Goal: Find specific page/section: Find specific page/section

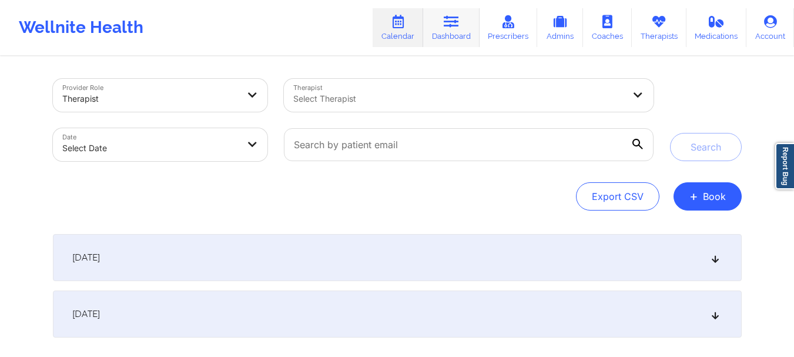
click at [442, 40] on link "Dashboard" at bounding box center [451, 27] width 56 height 39
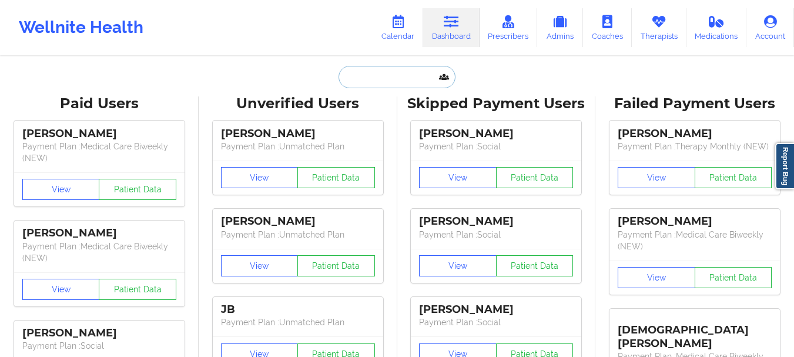
click at [354, 77] on input "text" at bounding box center [396, 77] width 116 height 22
paste input "KEASHONDA"
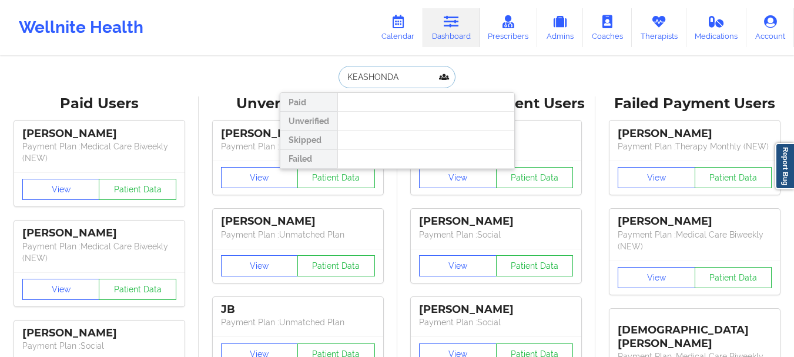
click at [414, 85] on input "KEASHONDA" at bounding box center [396, 77] width 116 height 22
click at [359, 78] on input "KEASHONDA" at bounding box center [396, 77] width 116 height 22
click at [390, 77] on input "KESHONDA" at bounding box center [396, 77] width 116 height 22
type input "KESHON"
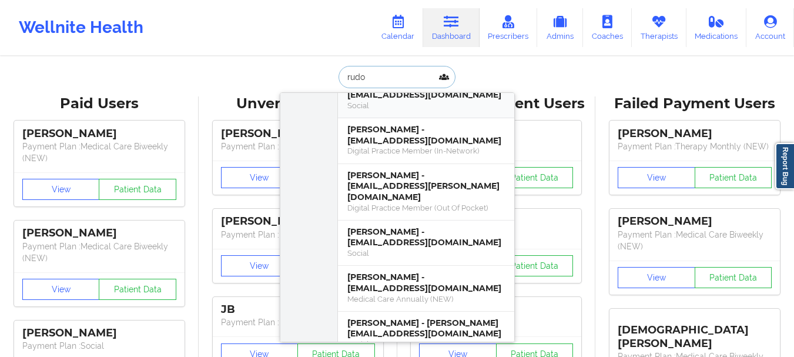
scroll to position [105, 0]
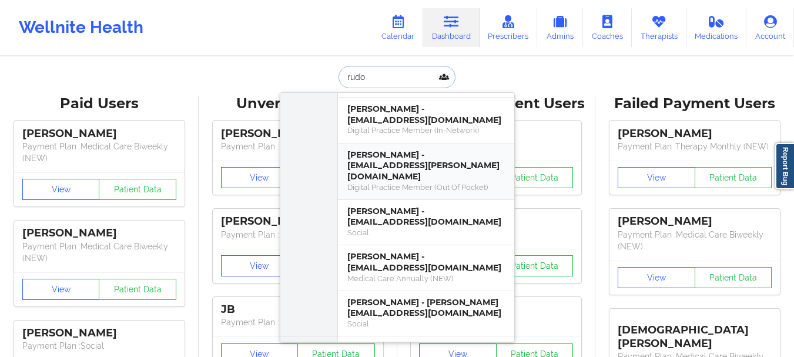
type input "rudo"
click at [389, 129] on div "Digital Practice Member (In-Network)" at bounding box center [425, 130] width 157 height 10
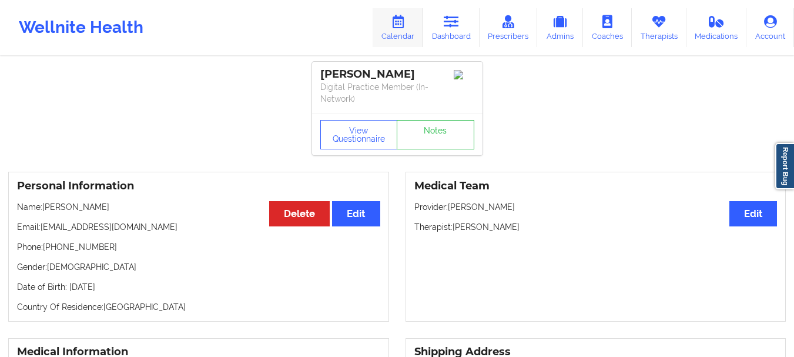
click at [412, 35] on link "Calendar" at bounding box center [398, 27] width 51 height 39
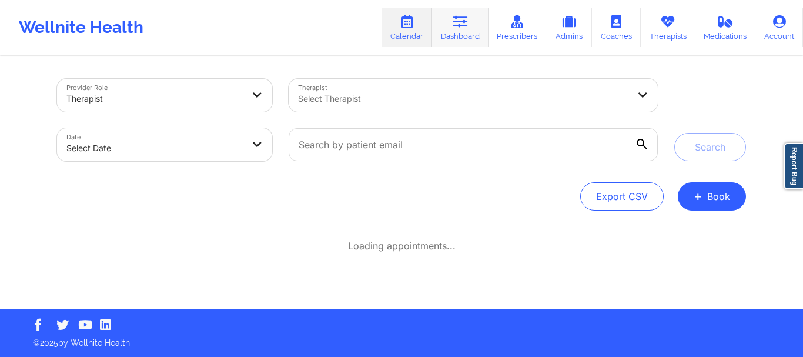
click at [461, 30] on link "Dashboard" at bounding box center [460, 27] width 56 height 39
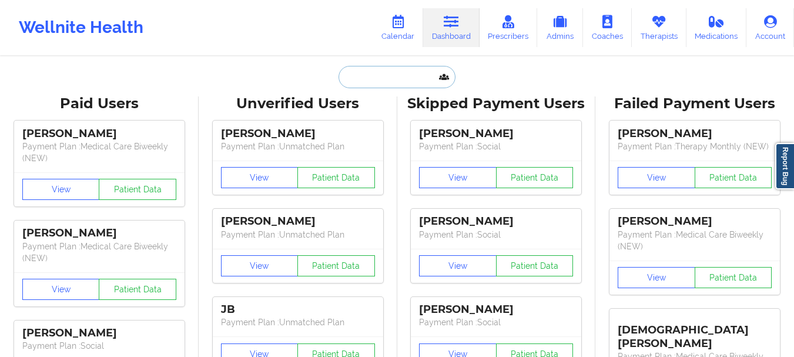
click at [388, 73] on input "text" at bounding box center [396, 77] width 116 height 22
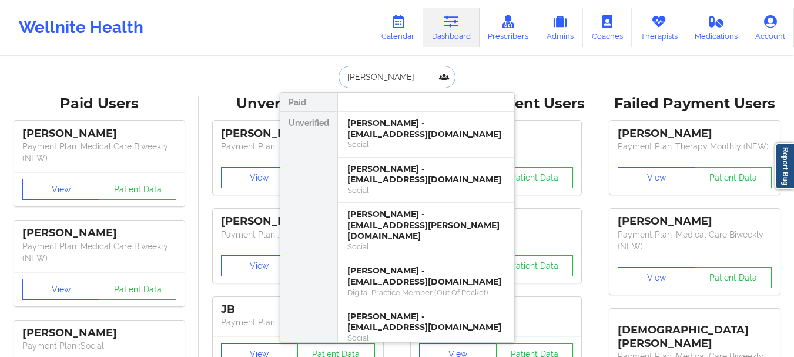
type input "rudo"
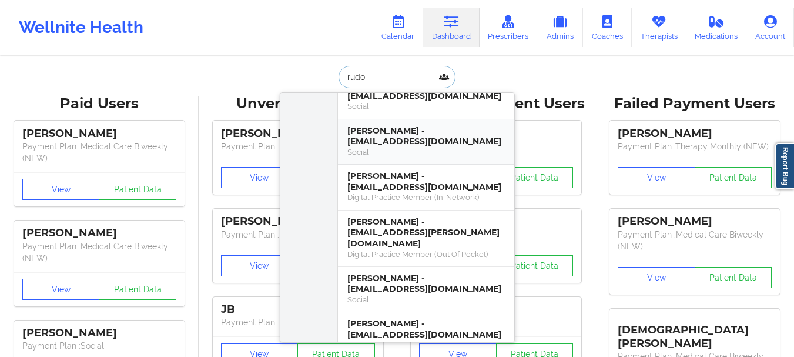
scroll to position [59, 0]
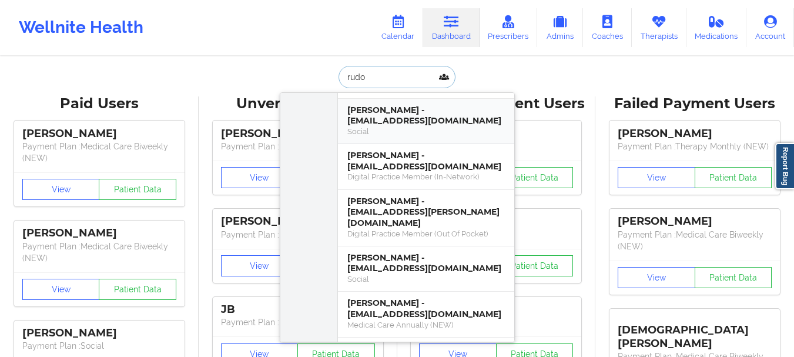
click at [420, 126] on div "Rudolph Brower - rudeebrower@gmail.com" at bounding box center [425, 116] width 157 height 22
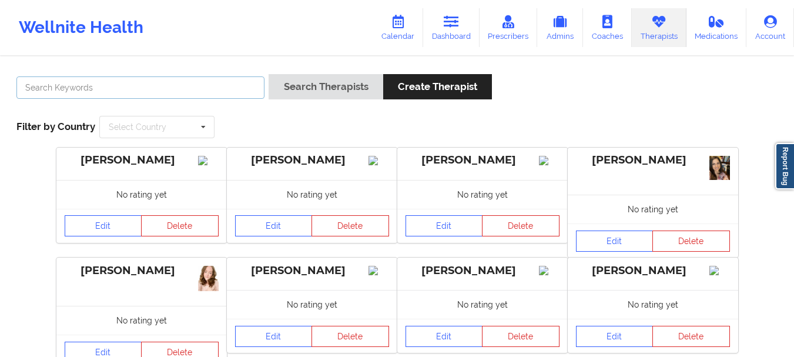
click at [211, 88] on input "text" at bounding box center [140, 87] width 248 height 22
paste input "Manerva Smith"
click at [69, 88] on input "Manerva Smith" at bounding box center [140, 87] width 248 height 22
type input "Manerva"
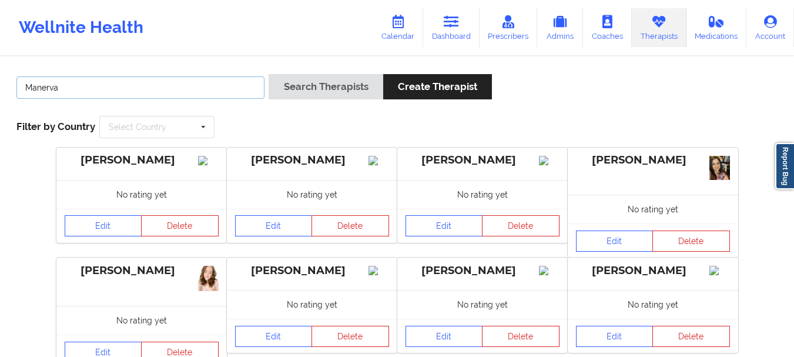
click at [269, 74] on button "Search Therapists" at bounding box center [326, 86] width 114 height 25
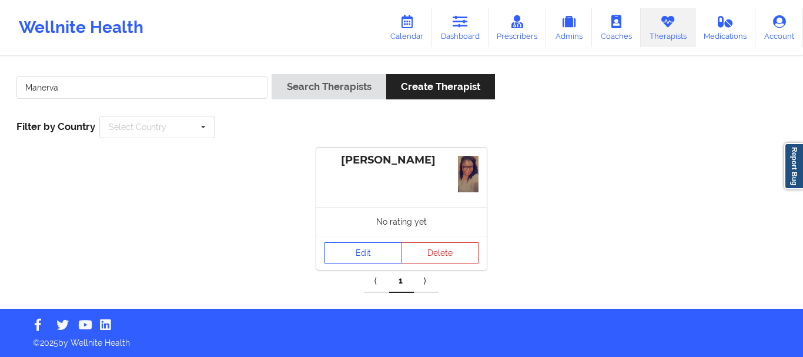
click at [366, 229] on div "No rating yet" at bounding box center [401, 221] width 170 height 29
click at [364, 253] on link "Edit" at bounding box center [363, 252] width 78 height 21
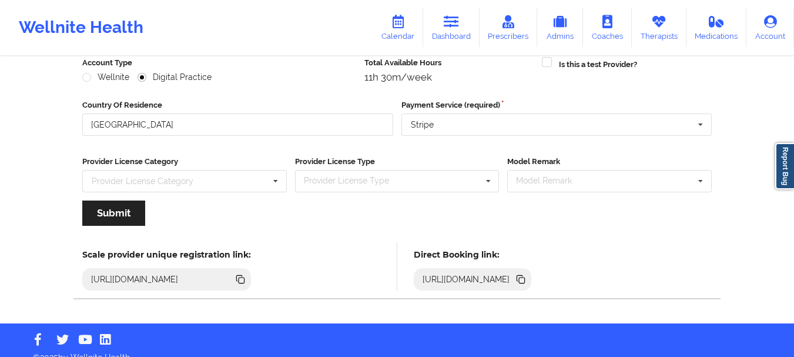
scroll to position [170, 0]
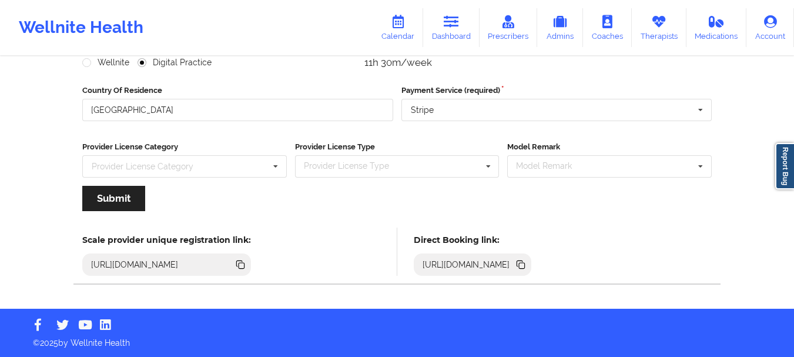
click at [525, 266] on icon at bounding box center [522, 266] width 6 height 6
click at [648, 28] on link "Therapists" at bounding box center [659, 27] width 55 height 39
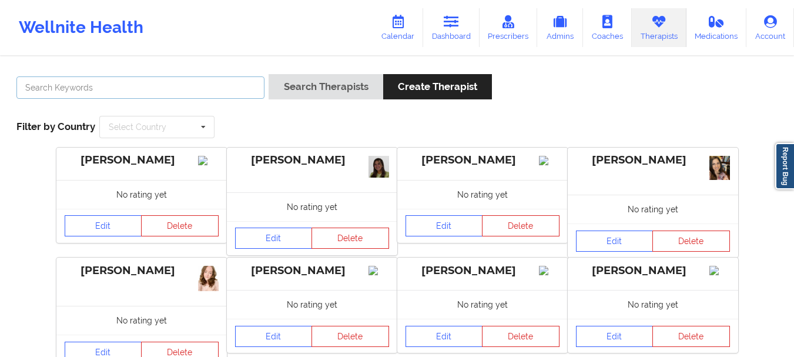
click at [223, 92] on input "text" at bounding box center [140, 87] width 248 height 22
type input "[PERSON_NAME]"
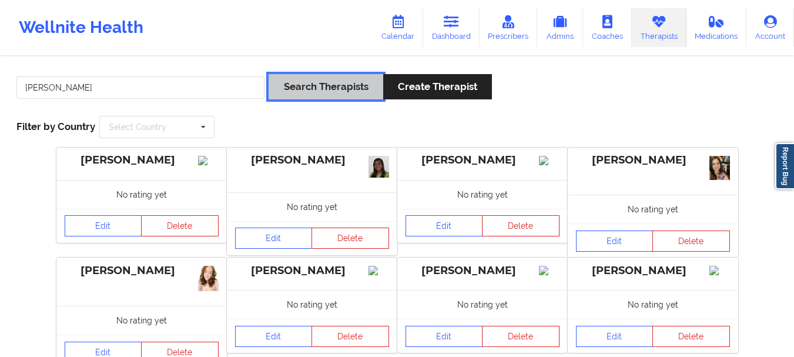
click at [321, 90] on button "Search Therapists" at bounding box center [326, 86] width 114 height 25
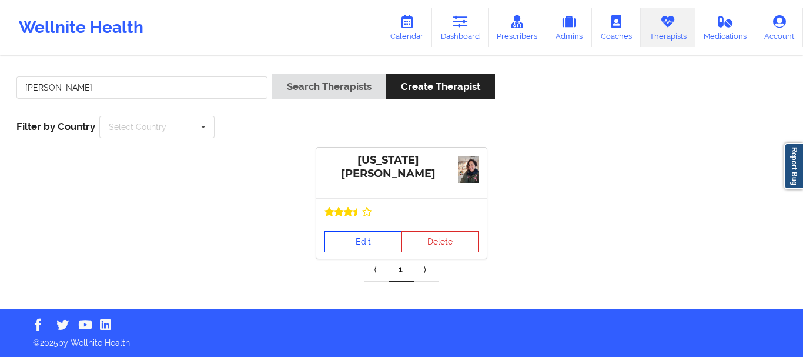
click at [370, 247] on link "Edit" at bounding box center [363, 241] width 78 height 21
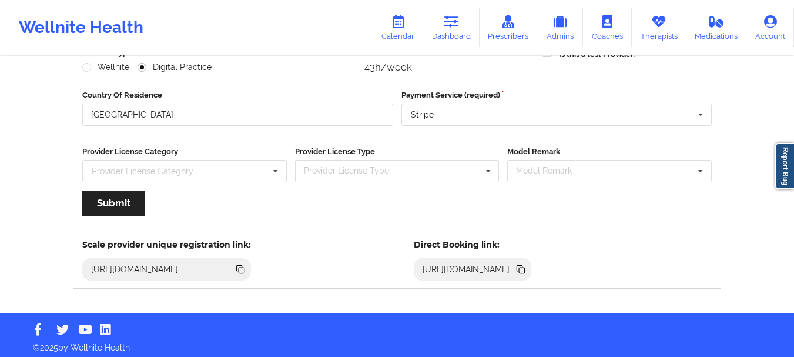
scroll to position [170, 0]
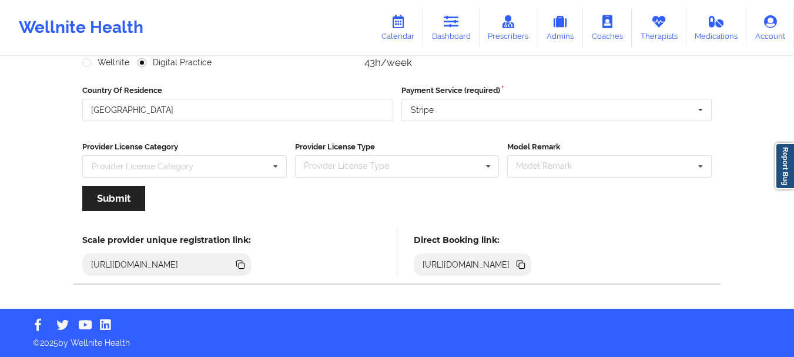
click at [525, 264] on icon at bounding box center [522, 266] width 6 height 6
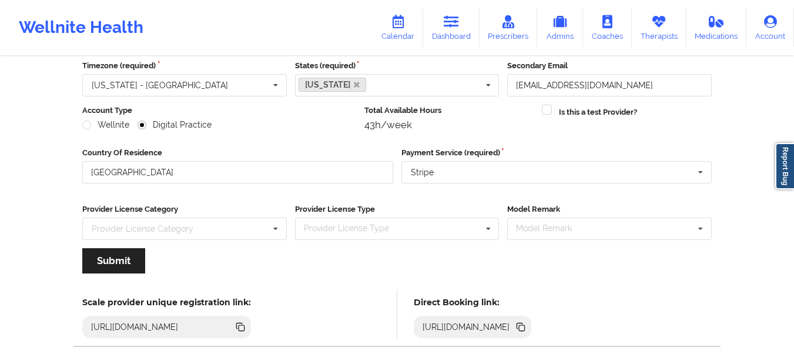
scroll to position [0, 0]
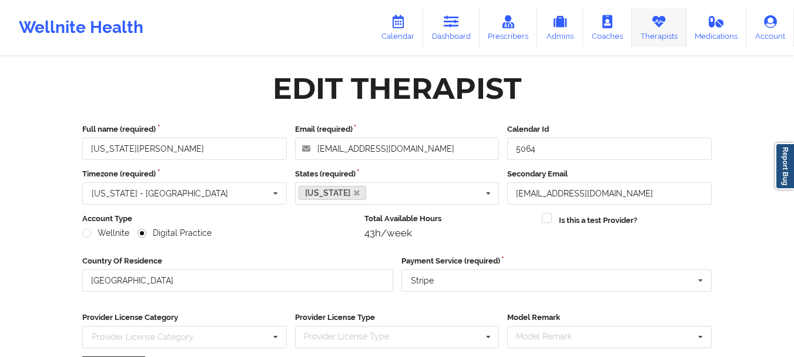
click at [652, 33] on link "Therapists" at bounding box center [659, 27] width 55 height 39
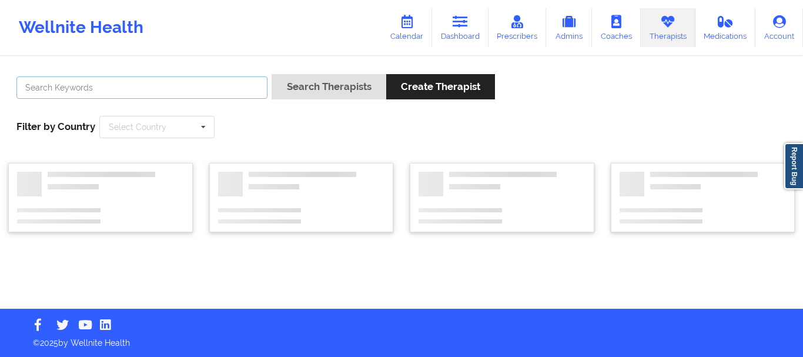
click at [191, 83] on input "text" at bounding box center [141, 87] width 251 height 22
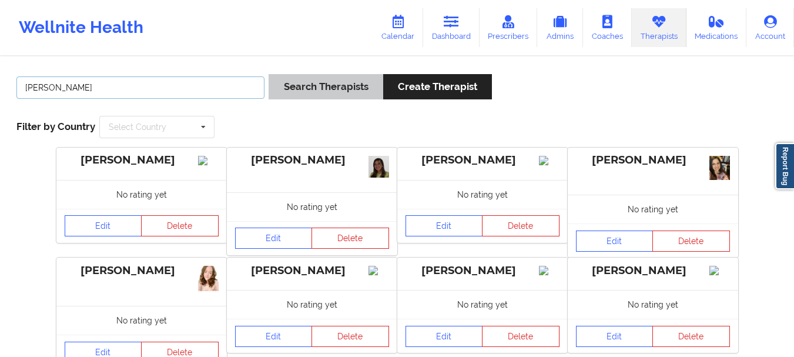
type input "[PERSON_NAME]"
click at [340, 86] on button "Search Therapists" at bounding box center [326, 86] width 114 height 25
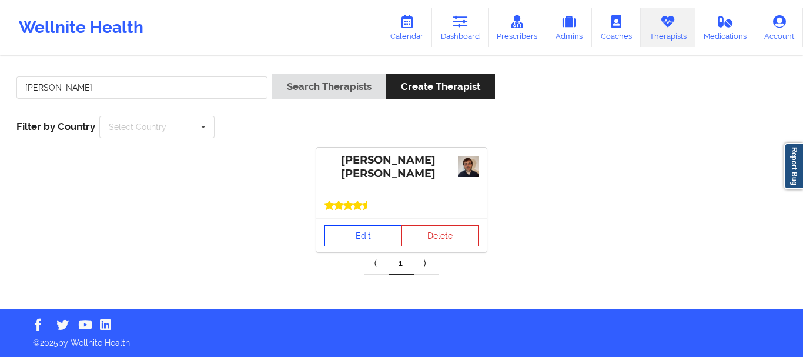
click at [363, 232] on link "Edit" at bounding box center [363, 235] width 78 height 21
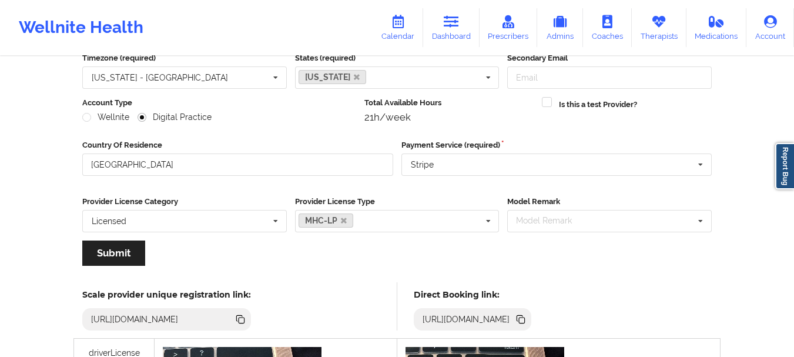
scroll to position [353, 0]
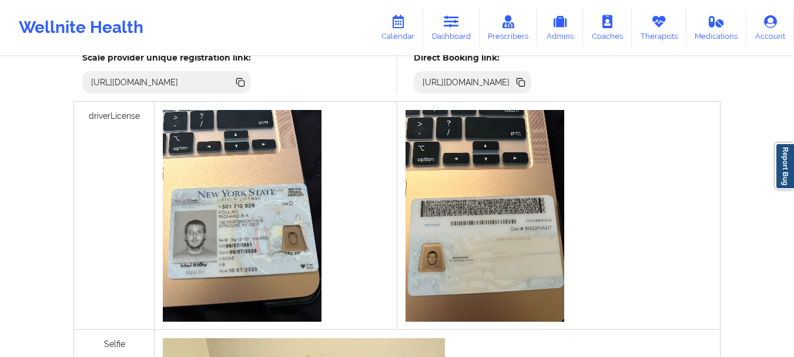
click at [527, 86] on icon at bounding box center [520, 82] width 13 height 13
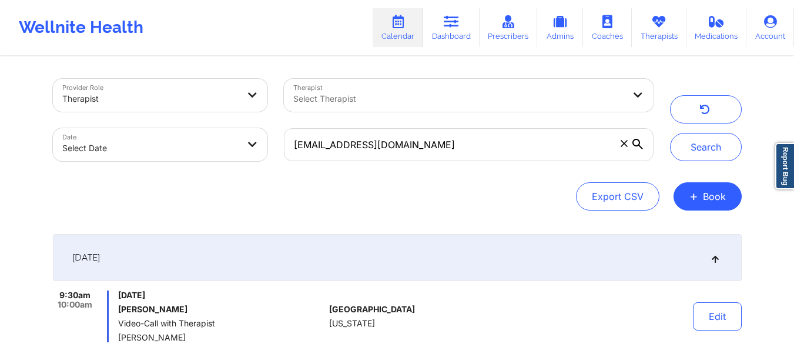
click at [413, 29] on link "Calendar" at bounding box center [398, 27] width 51 height 39
click at [625, 144] on icon at bounding box center [624, 143] width 7 height 7
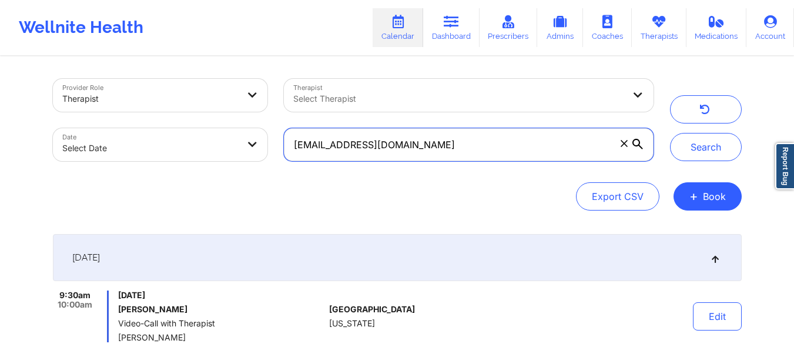
click at [625, 144] on input "[EMAIL_ADDRESS][DOMAIN_NAME]" at bounding box center [468, 144] width 369 height 33
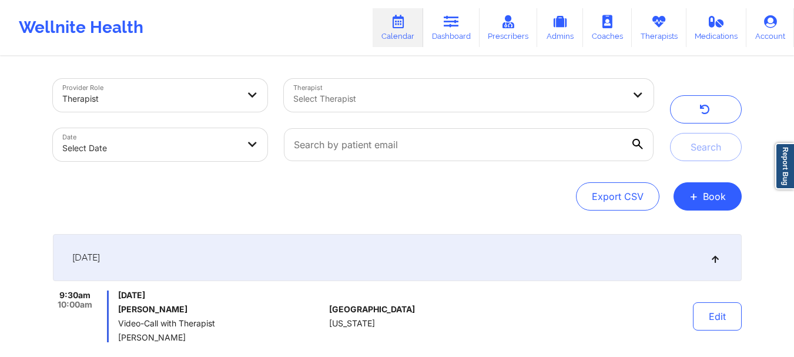
click at [579, 102] on div at bounding box center [458, 99] width 331 height 14
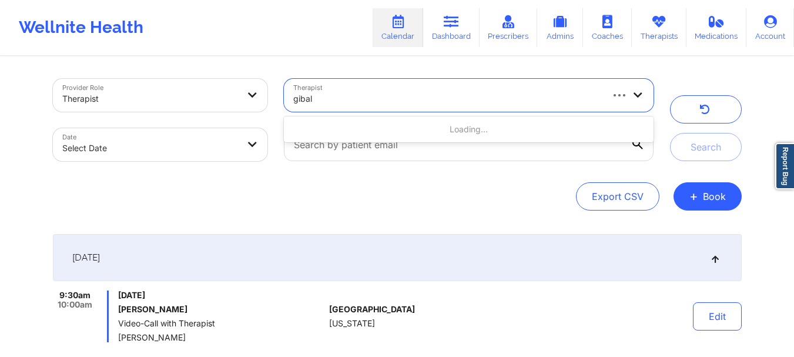
type input "[PERSON_NAME]"
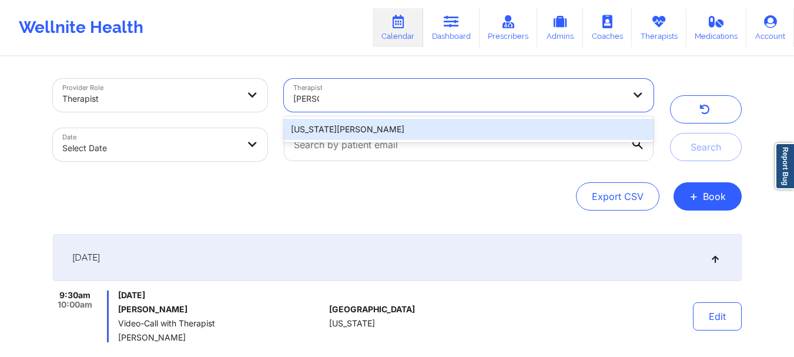
click at [525, 132] on div "[US_STATE][PERSON_NAME]" at bounding box center [468, 129] width 369 height 21
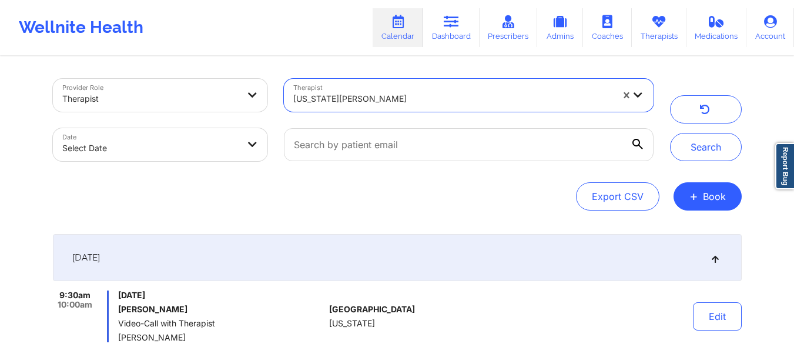
click at [244, 150] on body "Wellnite Health Calendar Dashboard Prescribers Admins Coaches Therapists Medica…" at bounding box center [397, 178] width 794 height 357
select select "2025-8"
select select "2025-9"
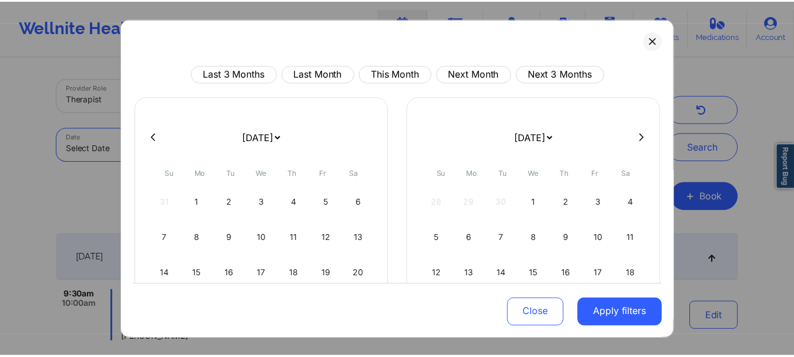
scroll to position [59, 0]
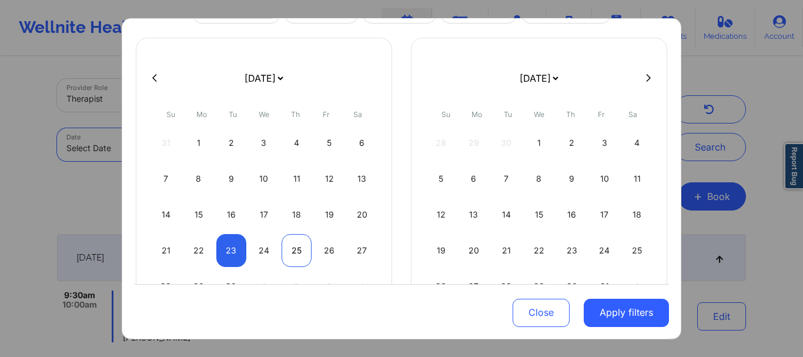
drag, startPoint x: 263, startPoint y: 249, endPoint x: 293, endPoint y: 247, distance: 30.0
click at [263, 248] on div "24" at bounding box center [264, 249] width 30 height 33
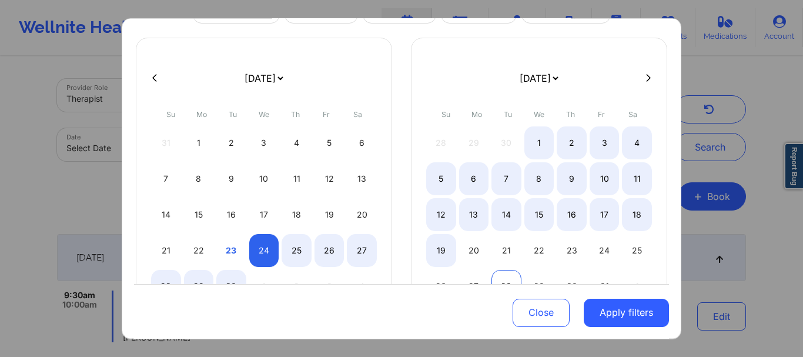
select select "2025-8"
select select "2025-9"
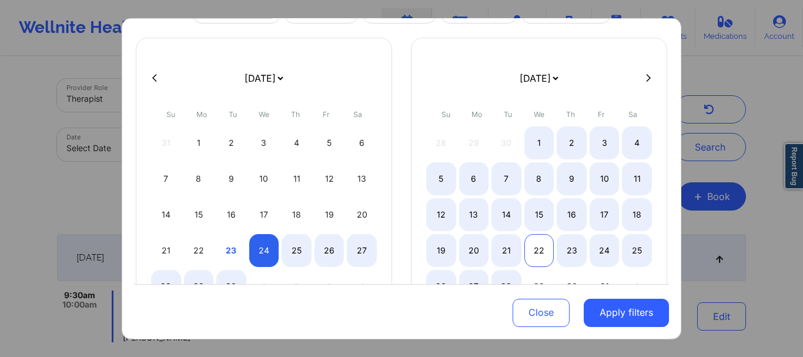
select select "2025-8"
select select "2025-9"
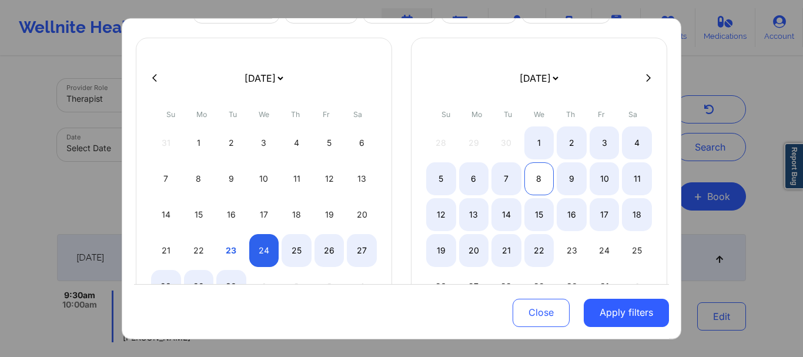
select select "2025-8"
select select "2025-9"
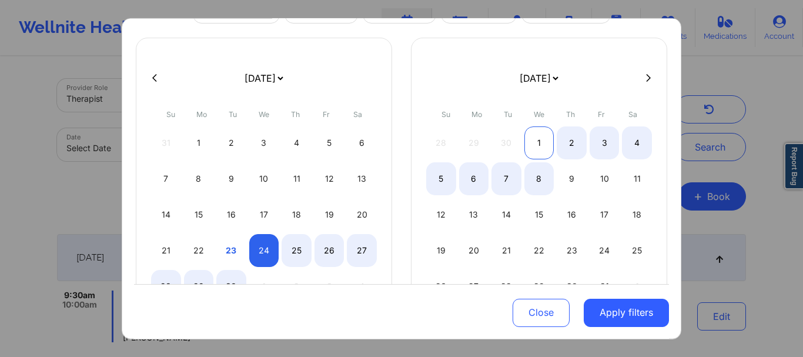
select select "2025-8"
select select "2025-9"
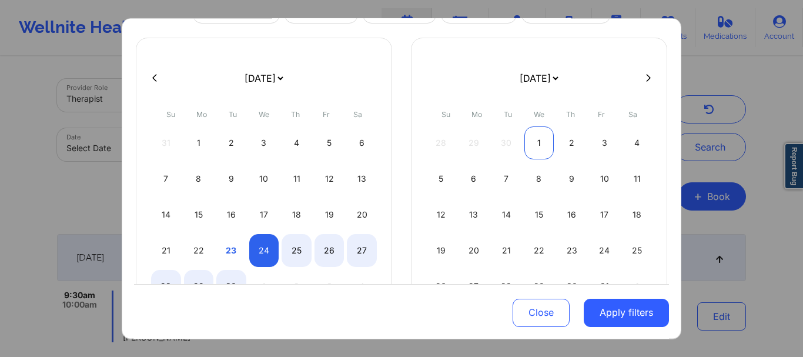
click at [541, 147] on div "1" at bounding box center [539, 142] width 30 height 33
select select "2025-8"
select select "2025-9"
click at [569, 299] on div "Close Apply filters" at bounding box center [401, 311] width 535 height 55
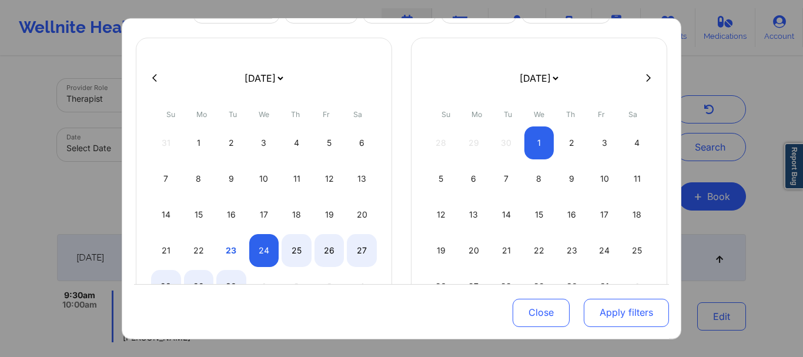
click at [596, 311] on button "Apply filters" at bounding box center [626, 313] width 85 height 28
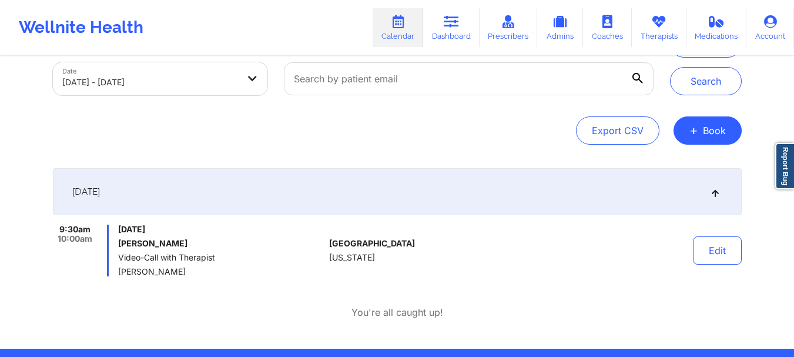
scroll to position [0, 0]
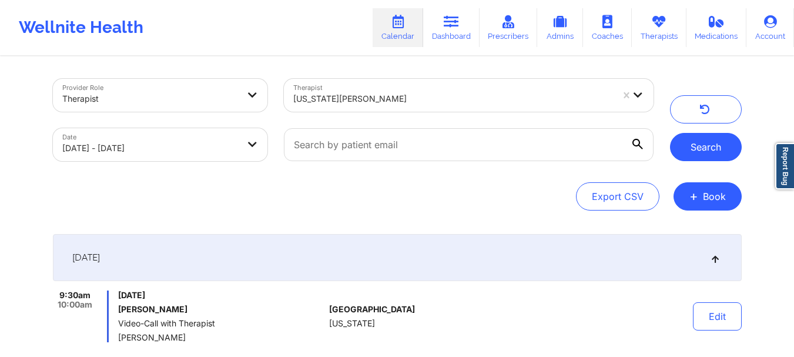
click at [686, 146] on button "Search" at bounding box center [706, 147] width 72 height 28
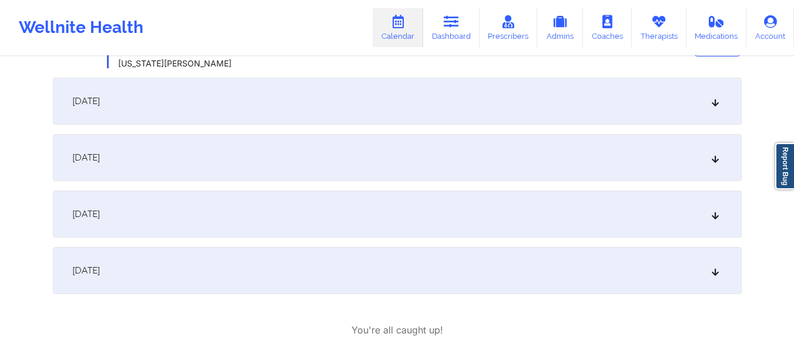
scroll to position [823, 0]
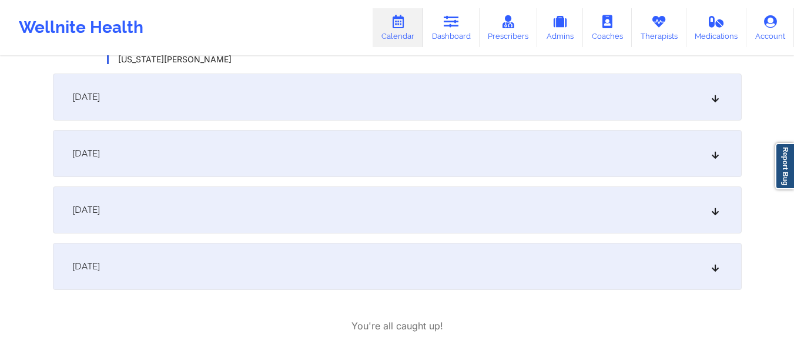
click at [426, 103] on div "[DATE]" at bounding box center [397, 96] width 689 height 47
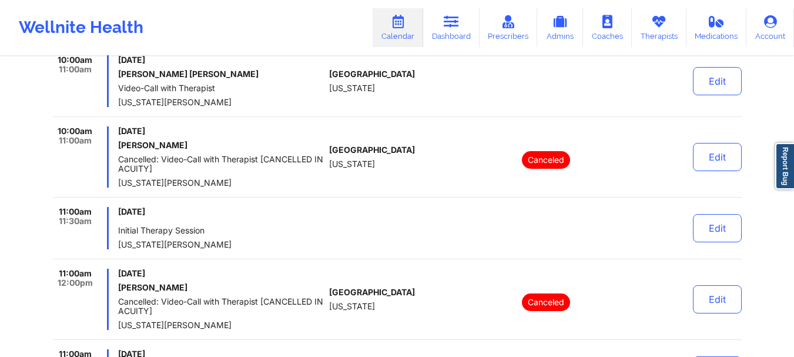
scroll to position [705, 0]
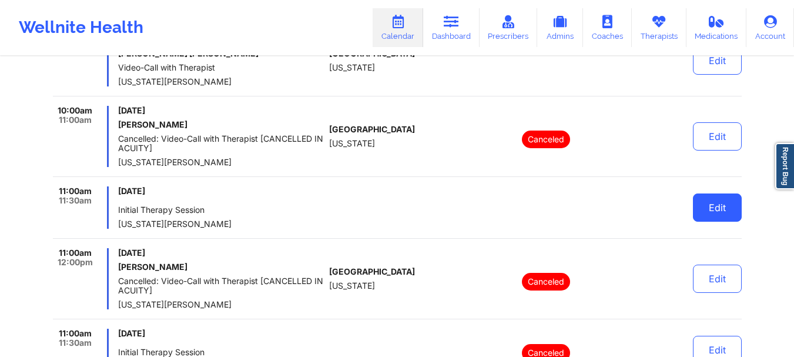
click at [711, 212] on button "Edit" at bounding box center [717, 207] width 49 height 28
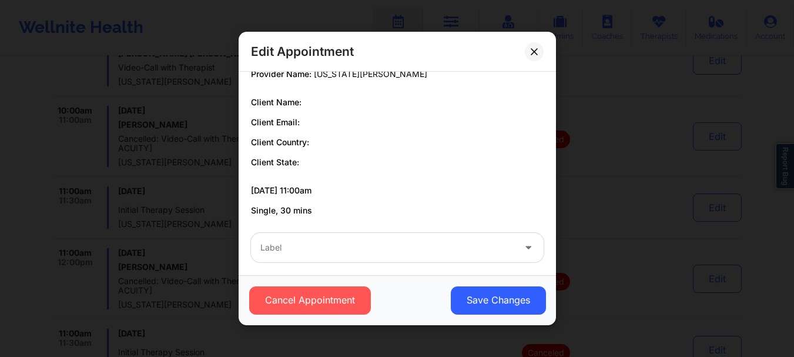
scroll to position [63, 0]
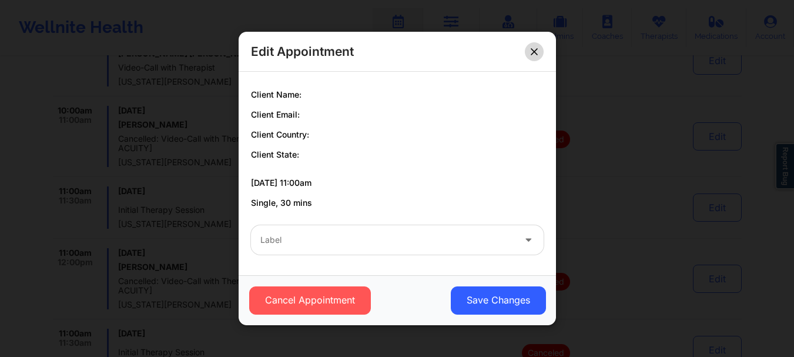
click at [536, 52] on icon at bounding box center [534, 51] width 7 height 7
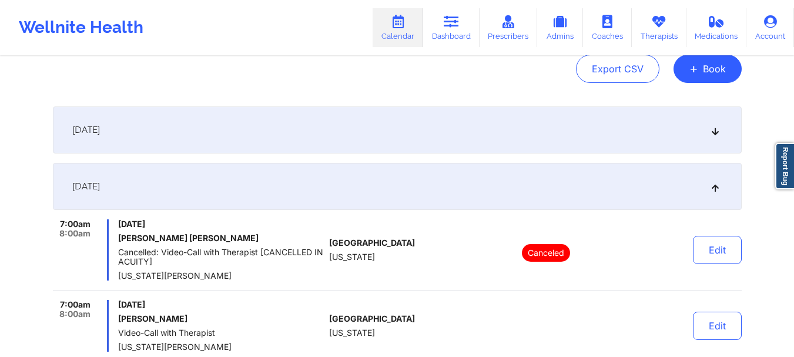
scroll to position [59, 0]
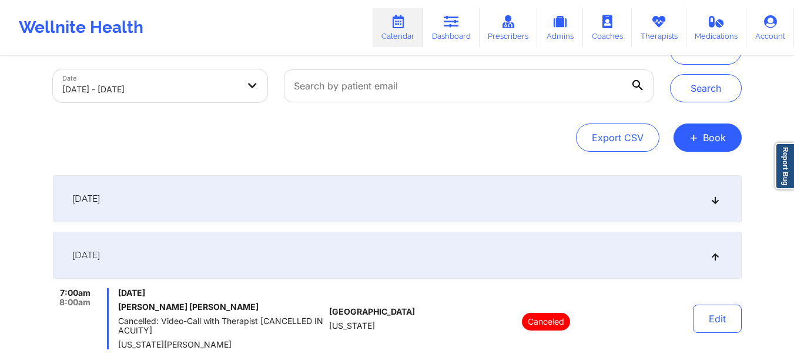
click at [382, 194] on div "September 24, 2025" at bounding box center [397, 198] width 689 height 47
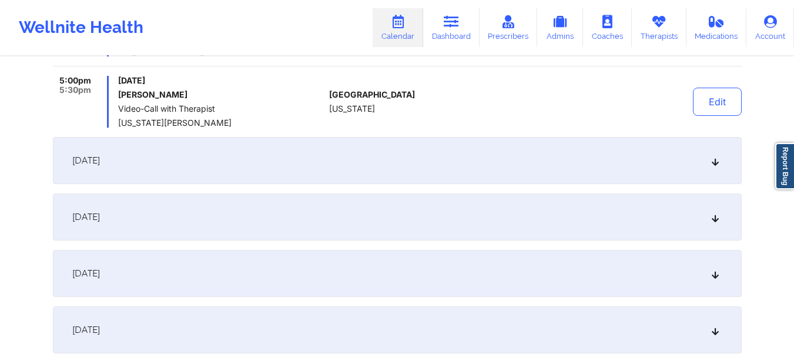
scroll to position [758, 0]
click at [287, 161] on div "[DATE]" at bounding box center [397, 161] width 689 height 47
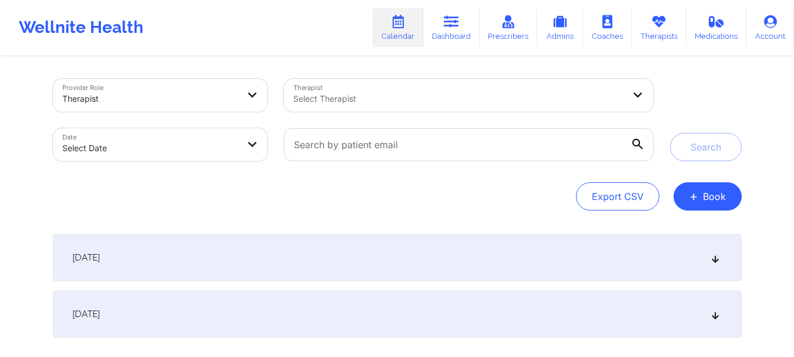
click at [370, 102] on div at bounding box center [458, 99] width 331 height 14
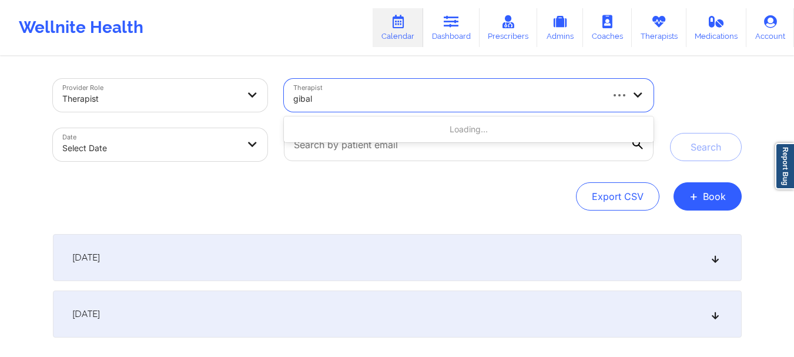
type input "[PERSON_NAME]"
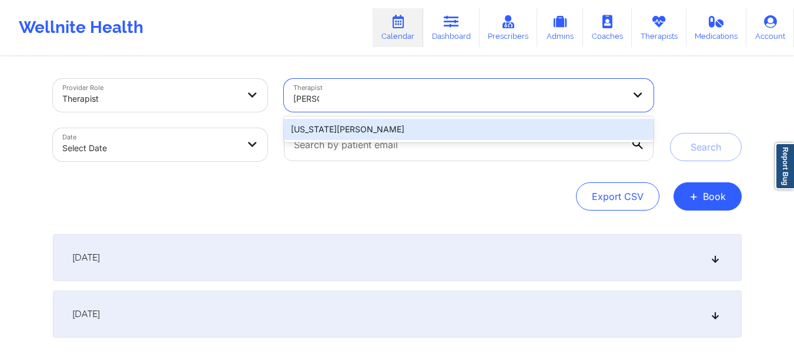
click at [364, 127] on div "[US_STATE][PERSON_NAME]" at bounding box center [468, 129] width 369 height 21
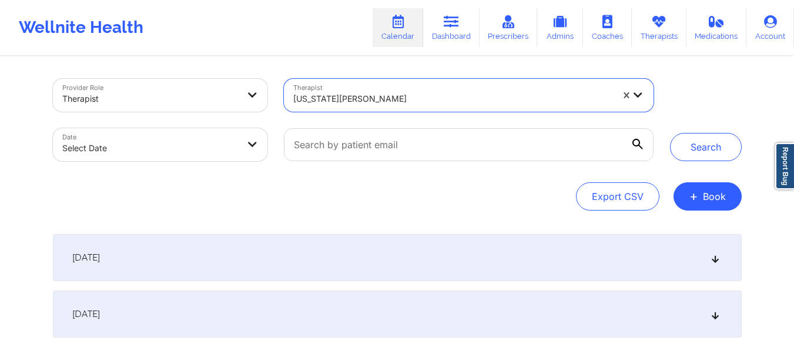
click at [175, 152] on body "Wellnite Health Calendar Dashboard Prescribers Admins Coaches Therapists Medica…" at bounding box center [397, 178] width 794 height 357
select select "2025-8"
select select "2025-9"
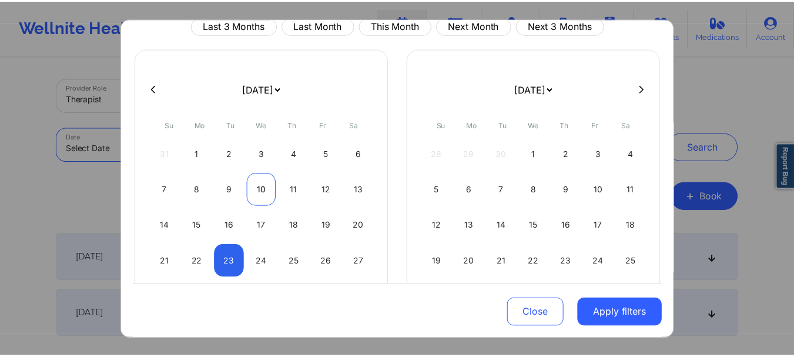
scroll to position [116, 0]
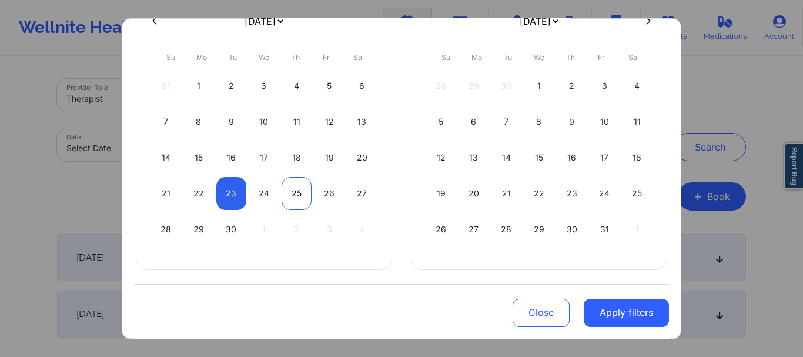
click at [299, 193] on div "25" at bounding box center [296, 192] width 30 height 33
select select "2025-8"
select select "2025-9"
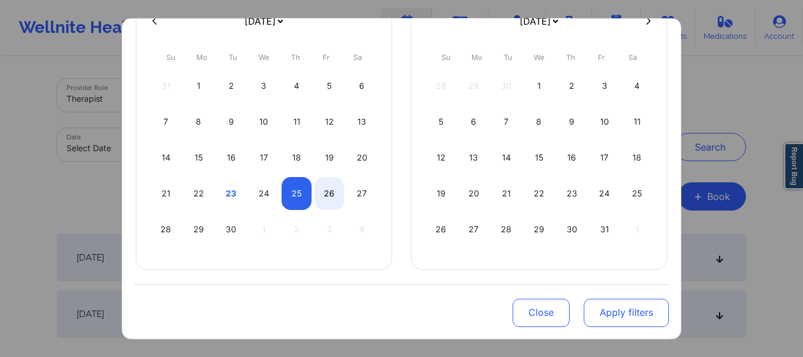
click at [630, 308] on button "Apply filters" at bounding box center [626, 312] width 85 height 28
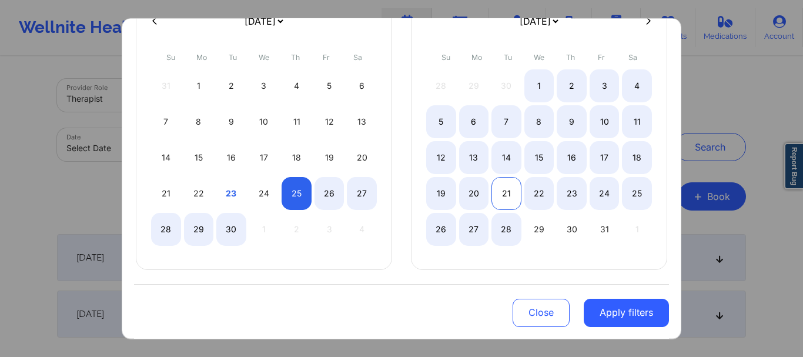
select select "2025-8"
select select "2025-9"
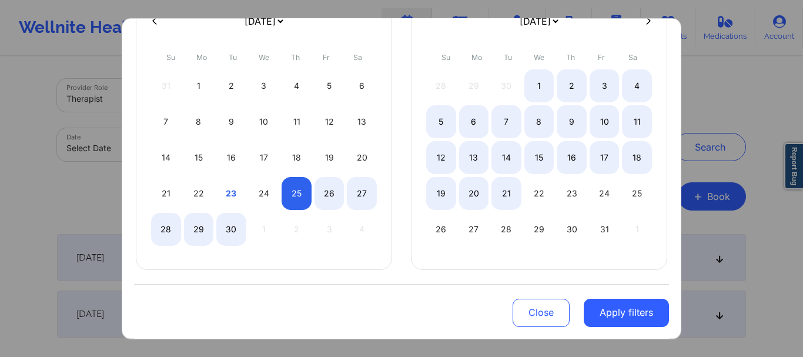
select select "2025-8"
select select "2025-9"
select select "2025-8"
select select "2025-9"
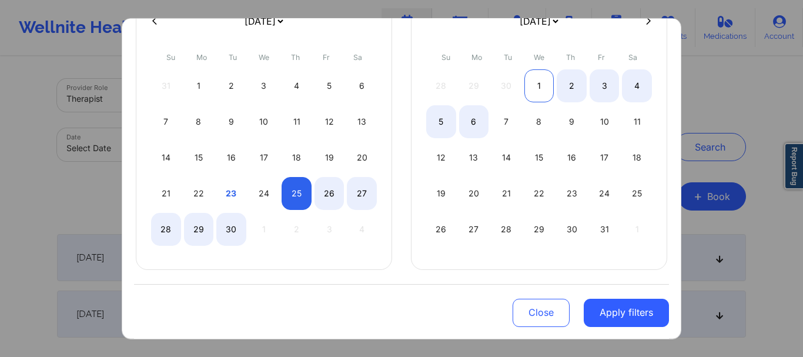
select select "2025-8"
select select "2025-9"
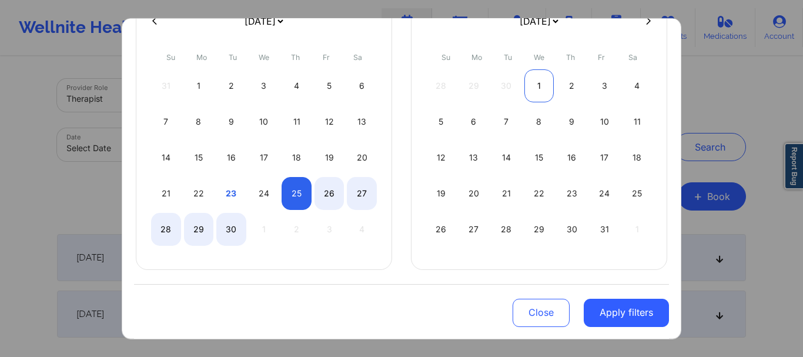
click at [542, 86] on div "1" at bounding box center [539, 85] width 30 height 33
select select "2025-8"
select select "2025-9"
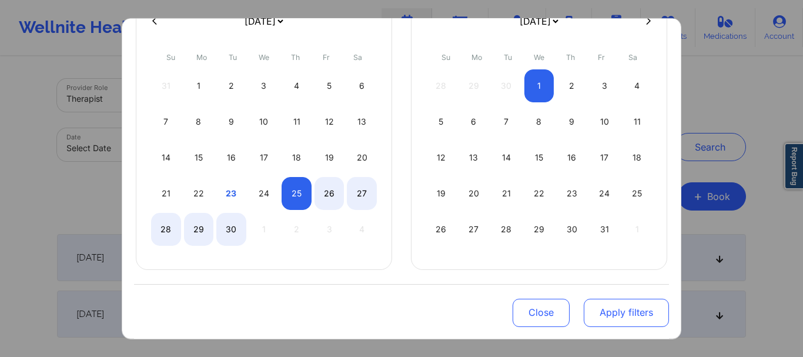
click at [594, 317] on button "Apply filters" at bounding box center [626, 312] width 85 height 28
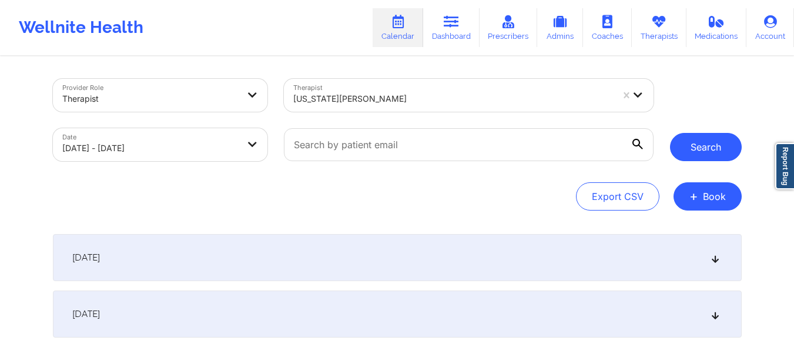
click at [711, 150] on button "Search" at bounding box center [706, 147] width 72 height 28
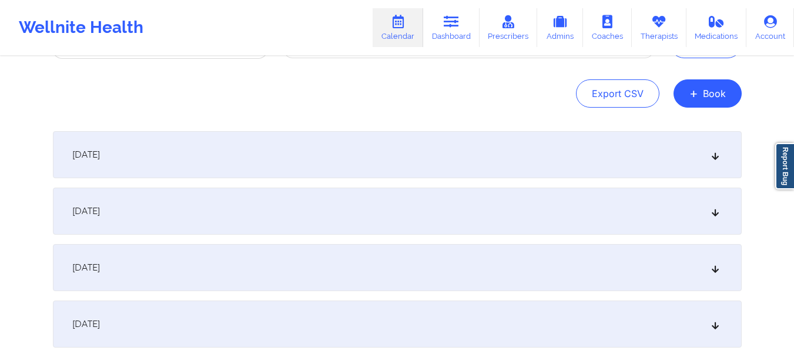
scroll to position [118, 0]
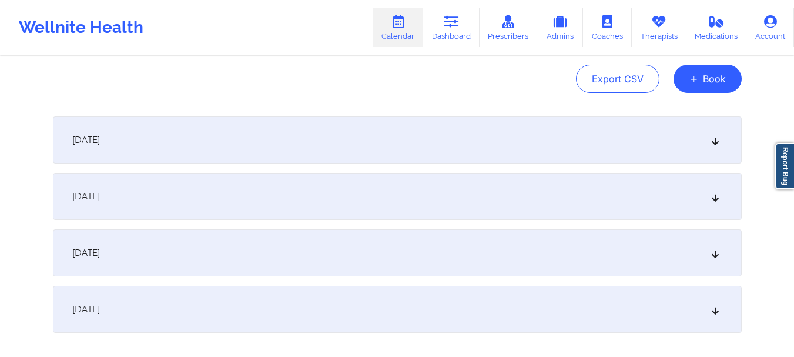
click at [413, 150] on div "[DATE]" at bounding box center [397, 139] width 689 height 47
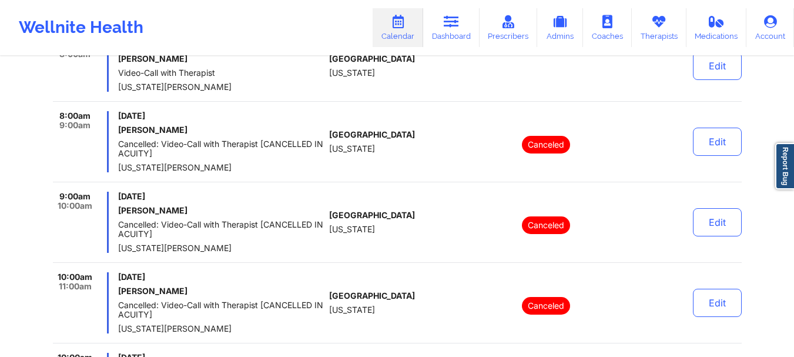
scroll to position [0, 0]
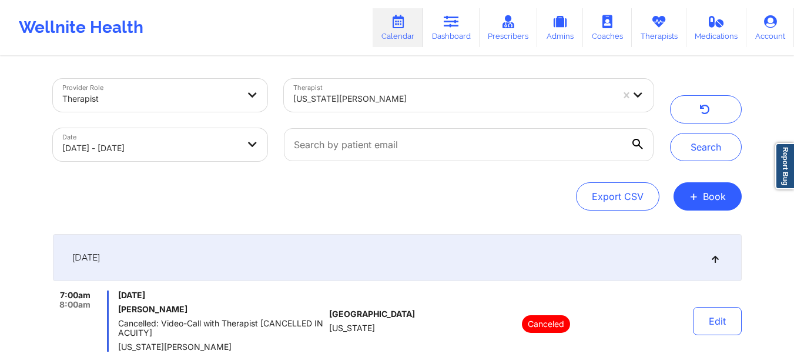
click at [475, 103] on div at bounding box center [452, 99] width 319 height 14
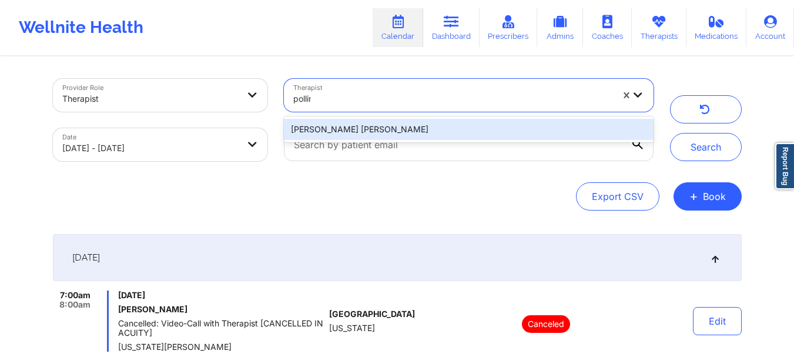
type input "[PERSON_NAME]"
click at [438, 126] on div "[PERSON_NAME] [PERSON_NAME]" at bounding box center [468, 129] width 369 height 21
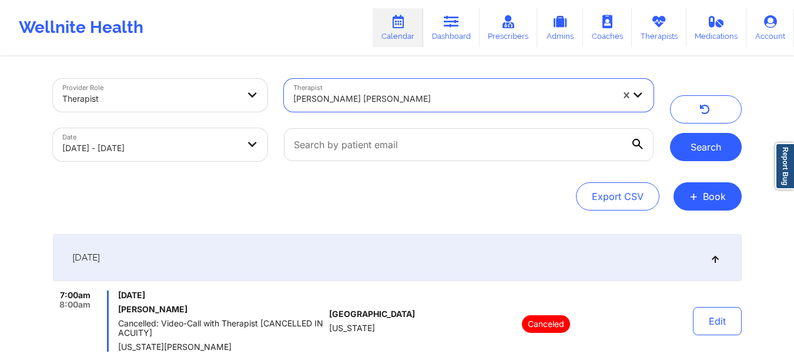
click at [706, 154] on button "Search" at bounding box center [706, 147] width 72 height 28
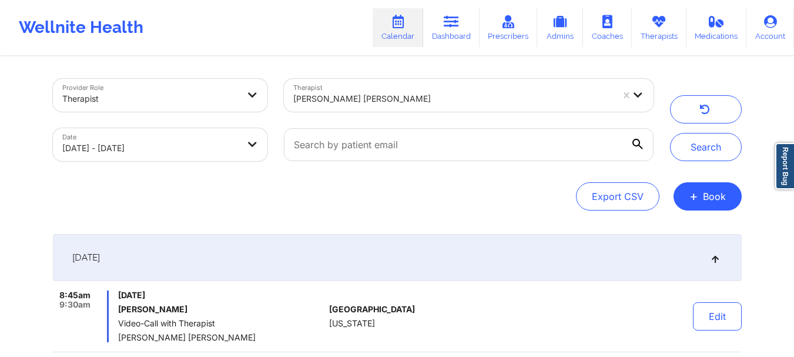
click at [719, 256] on icon at bounding box center [715, 257] width 10 height 8
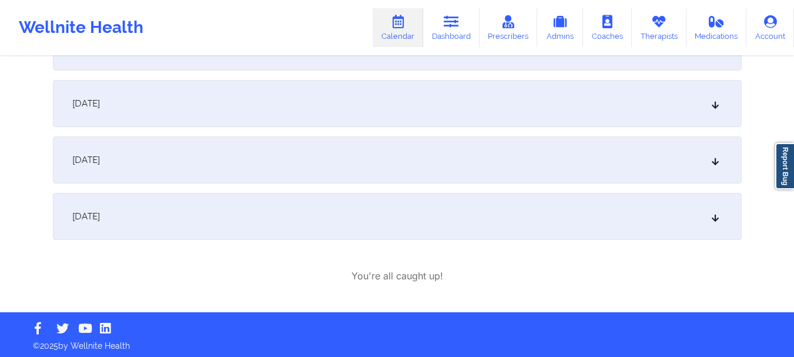
scroll to position [213, 0]
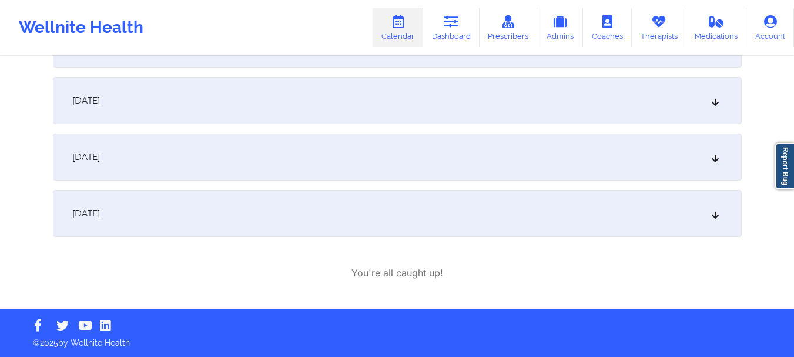
click at [255, 161] on div "[DATE]" at bounding box center [397, 156] width 689 height 47
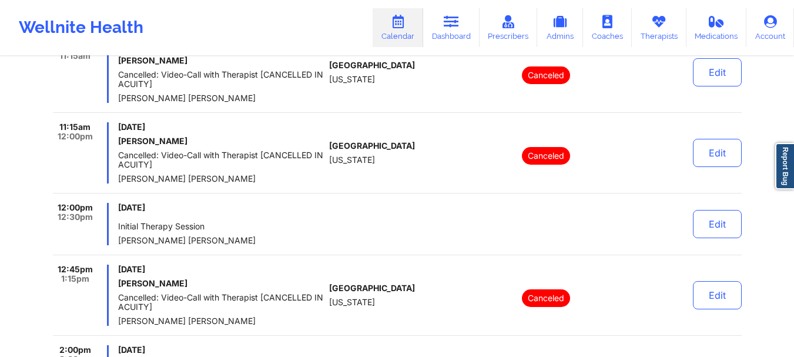
scroll to position [683, 0]
